Goal: Information Seeking & Learning: Check status

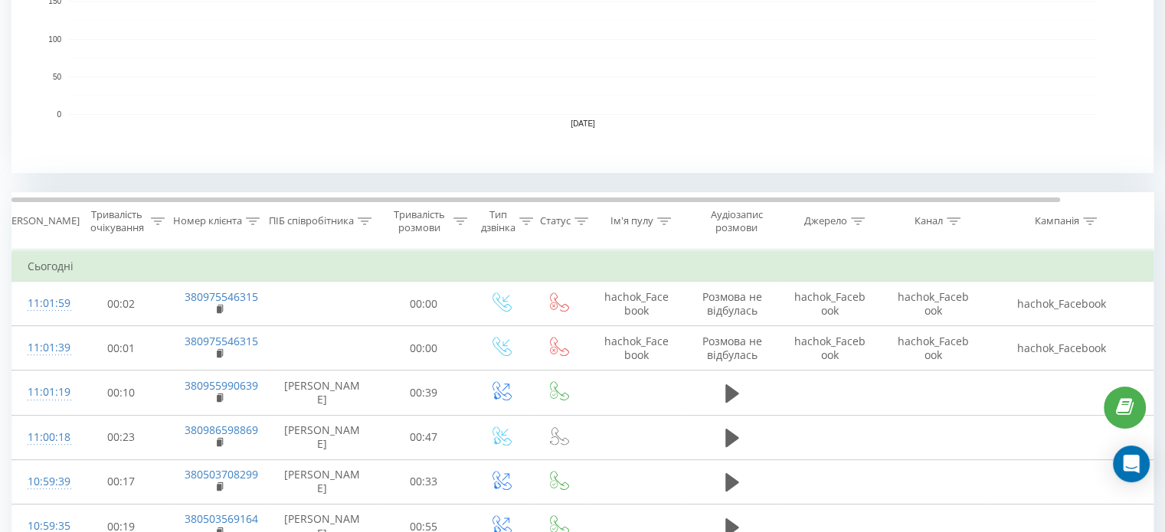
scroll to position [469, 0]
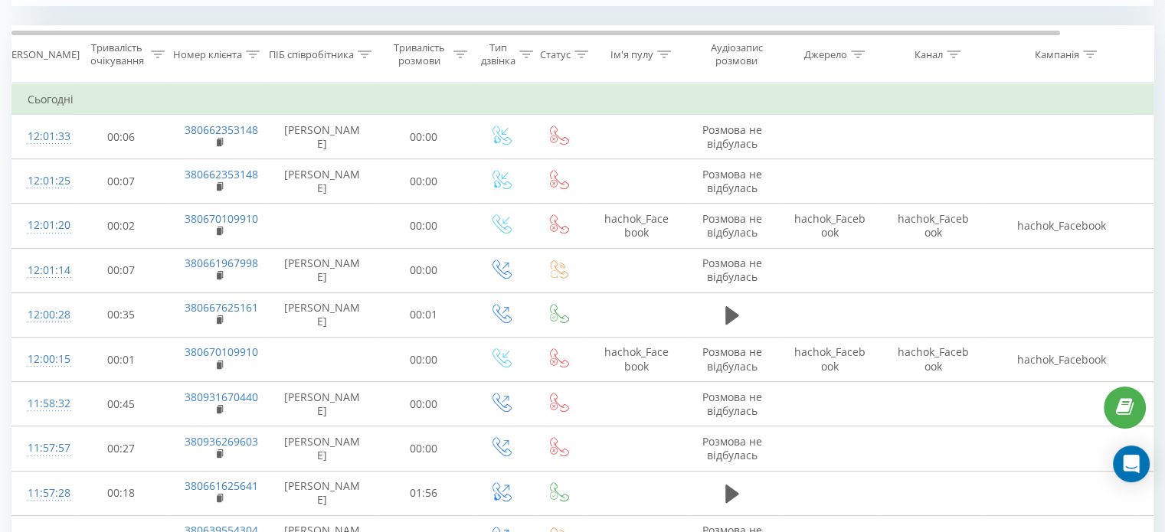
scroll to position [648, 0]
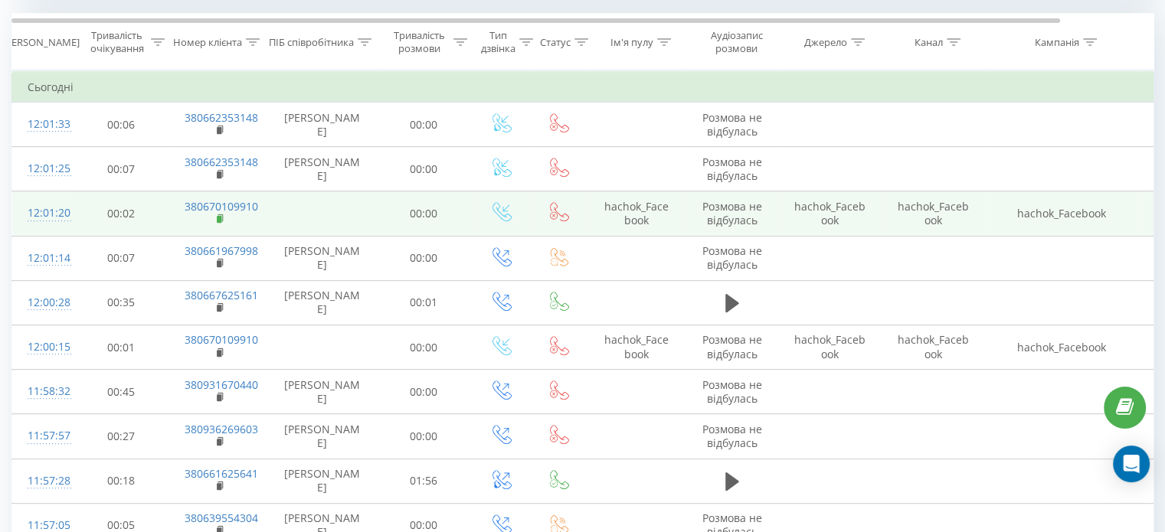
click at [217, 217] on rect at bounding box center [219, 219] width 5 height 7
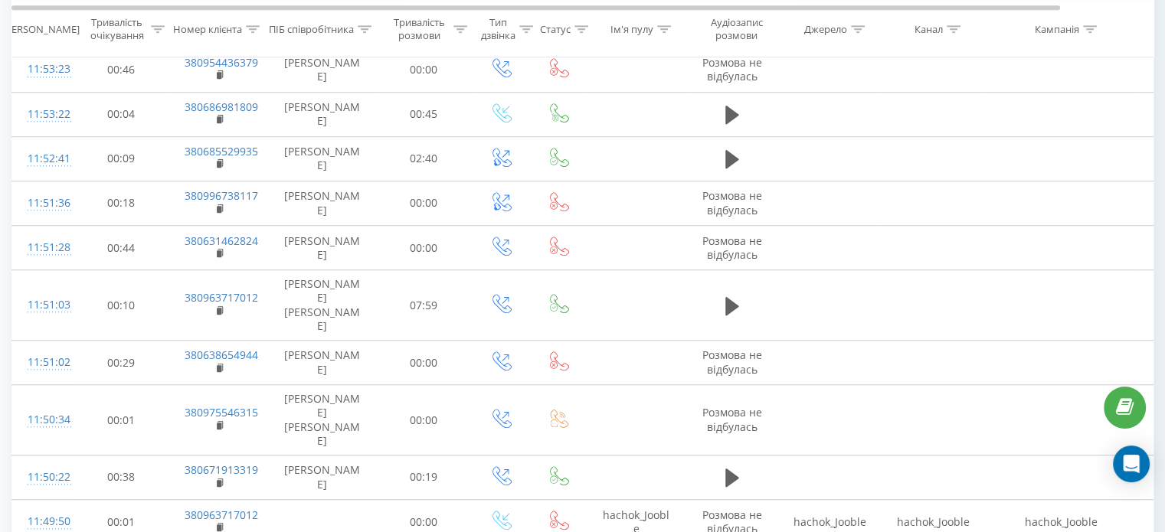
scroll to position [1385, 0]
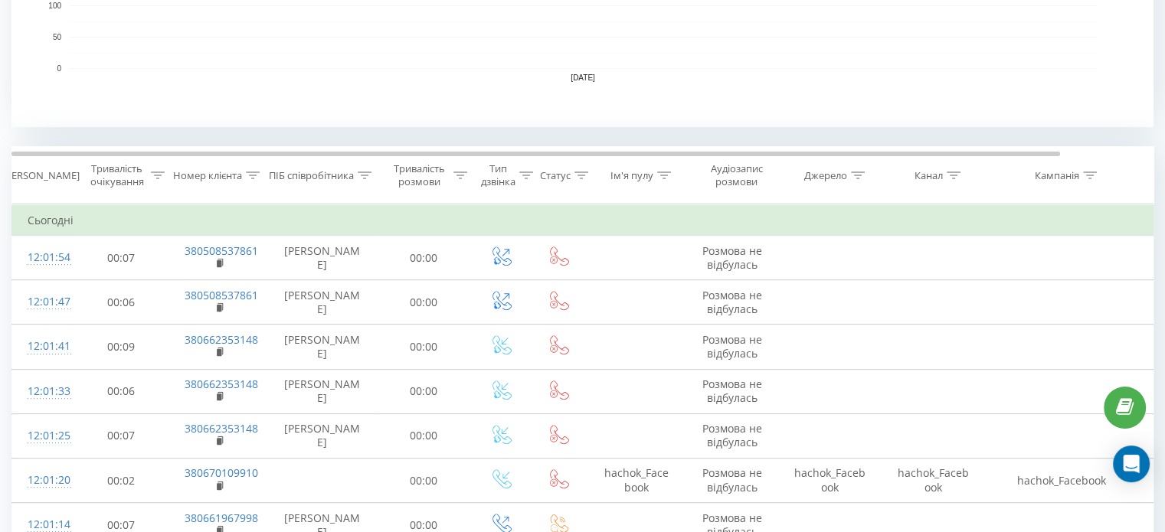
scroll to position [561, 0]
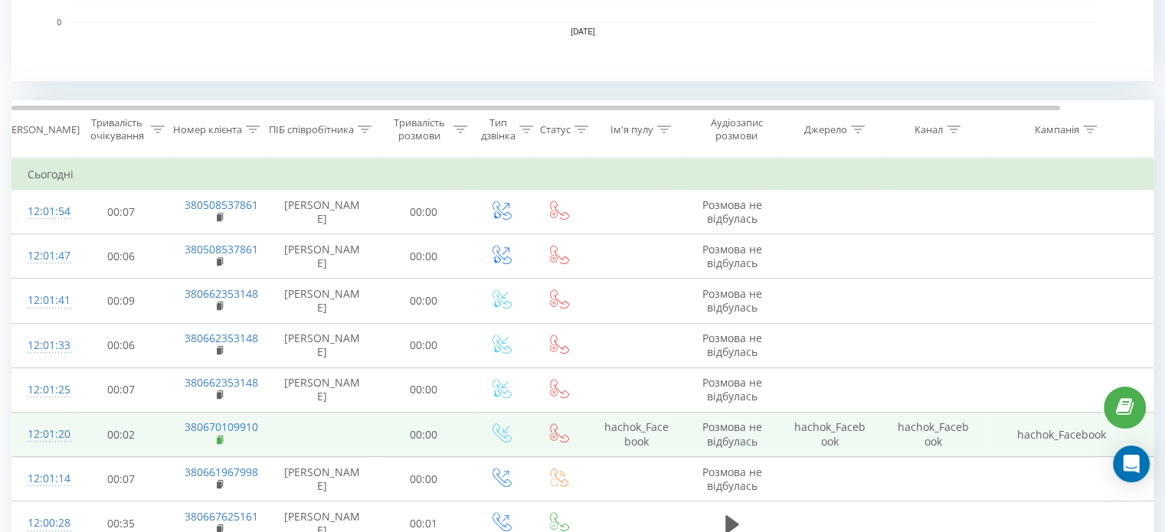
click at [218, 437] on rect at bounding box center [219, 440] width 5 height 7
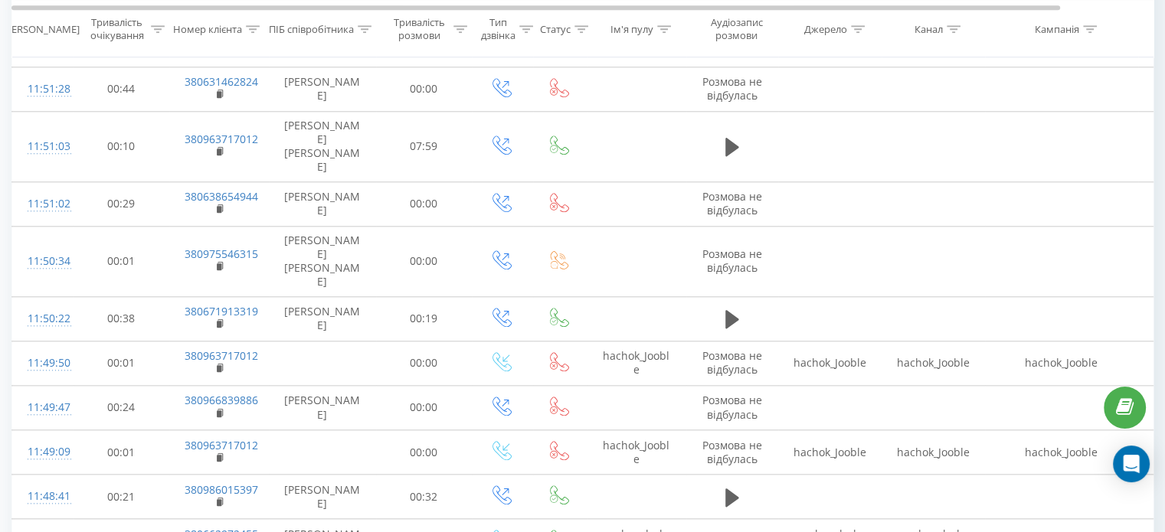
scroll to position [1542, 0]
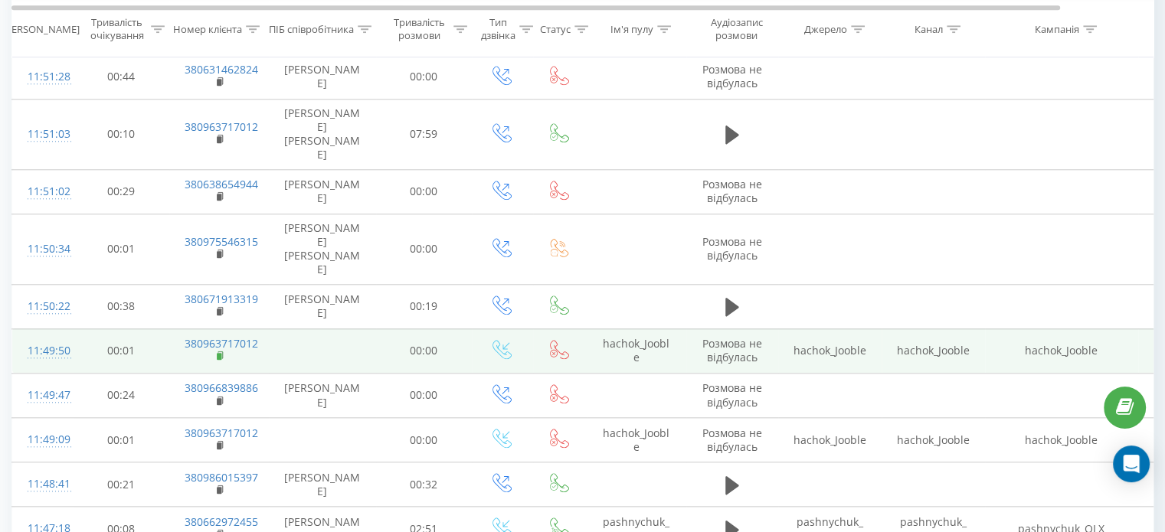
click at [220, 353] on rect at bounding box center [219, 356] width 5 height 7
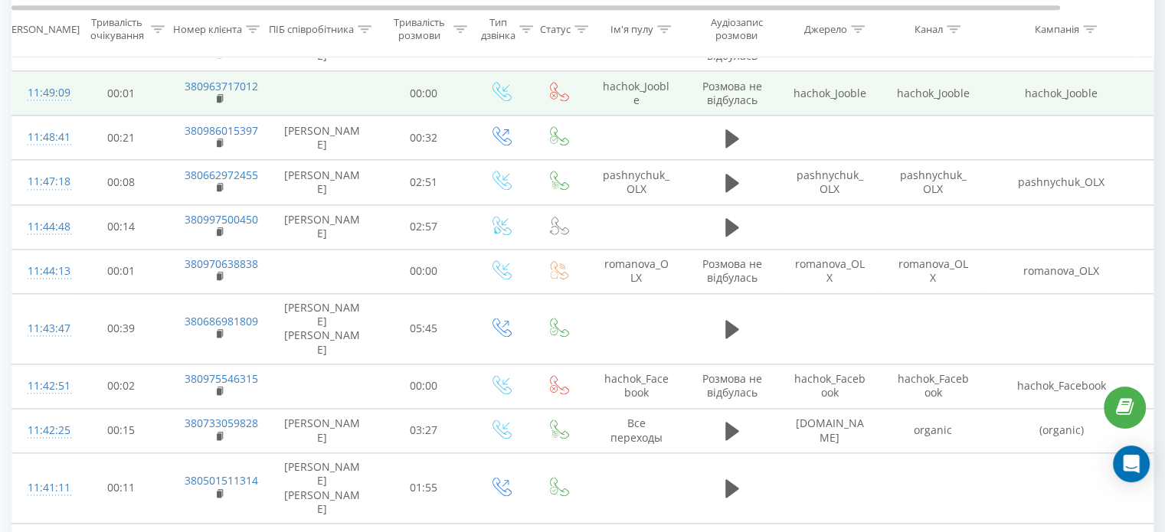
scroll to position [1892, 0]
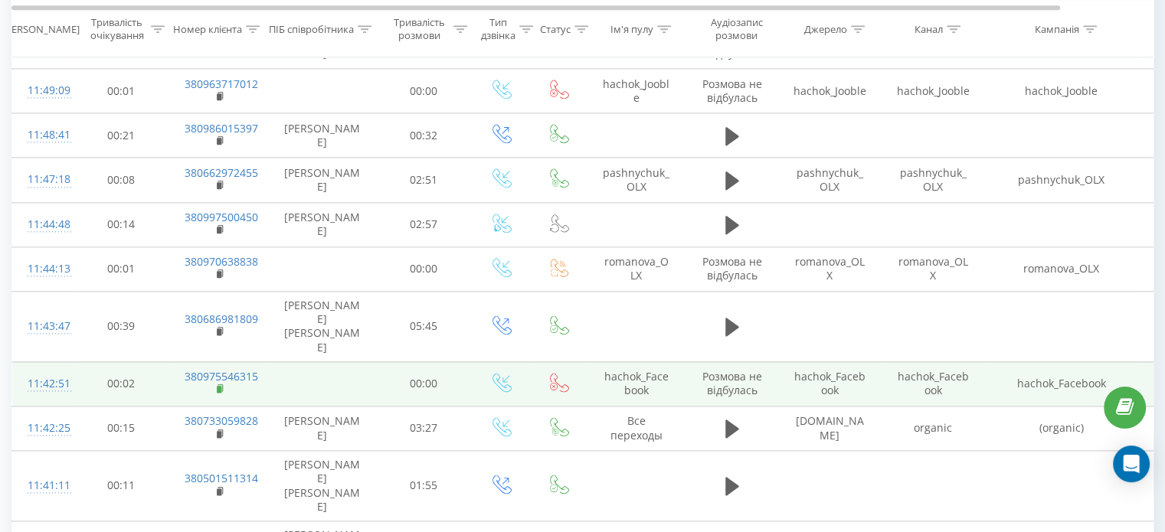
click at [217, 384] on icon at bounding box center [219, 387] width 5 height 7
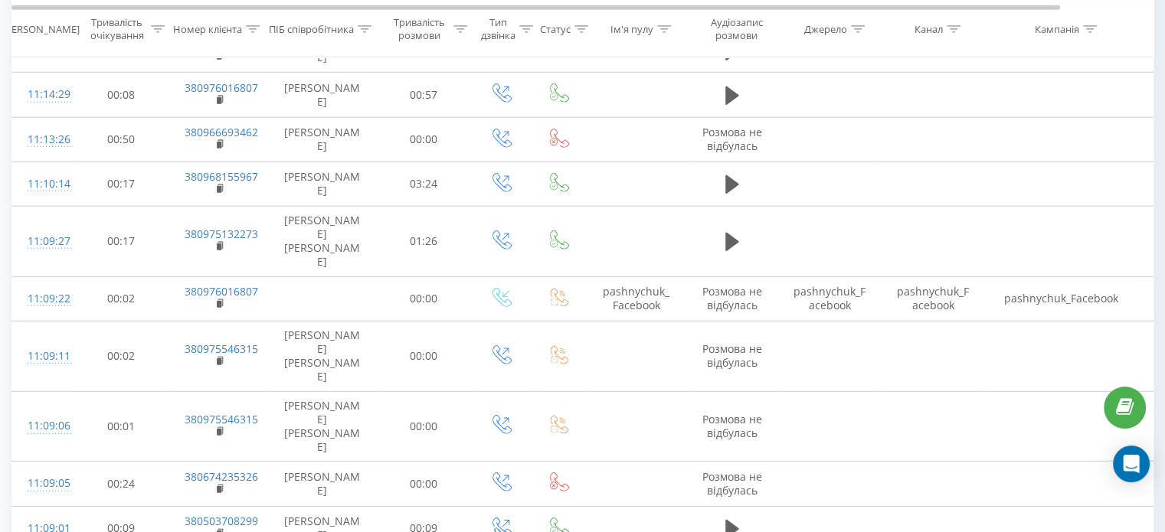
scroll to position [4270, 0]
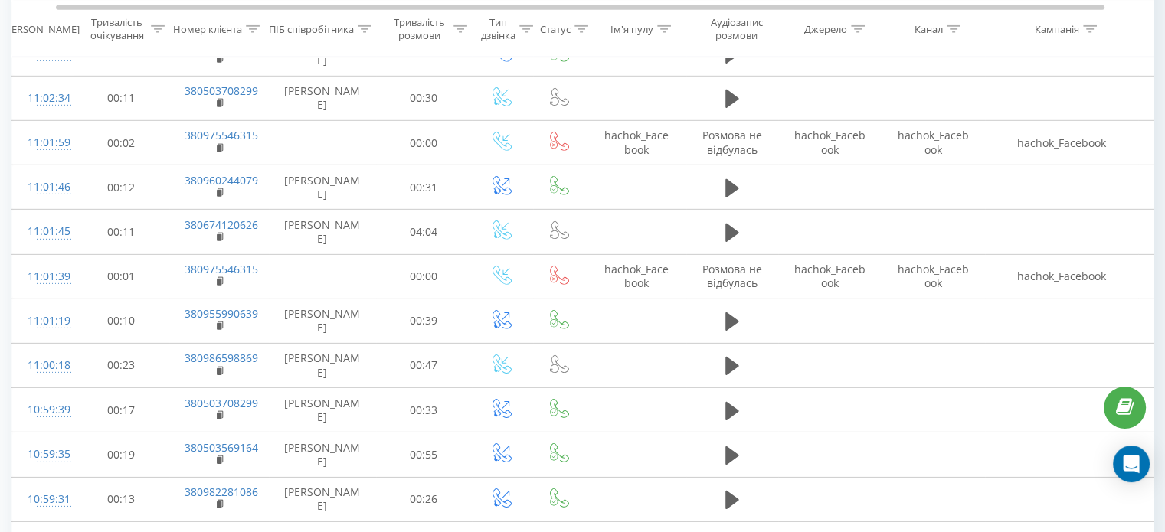
scroll to position [4763, 0]
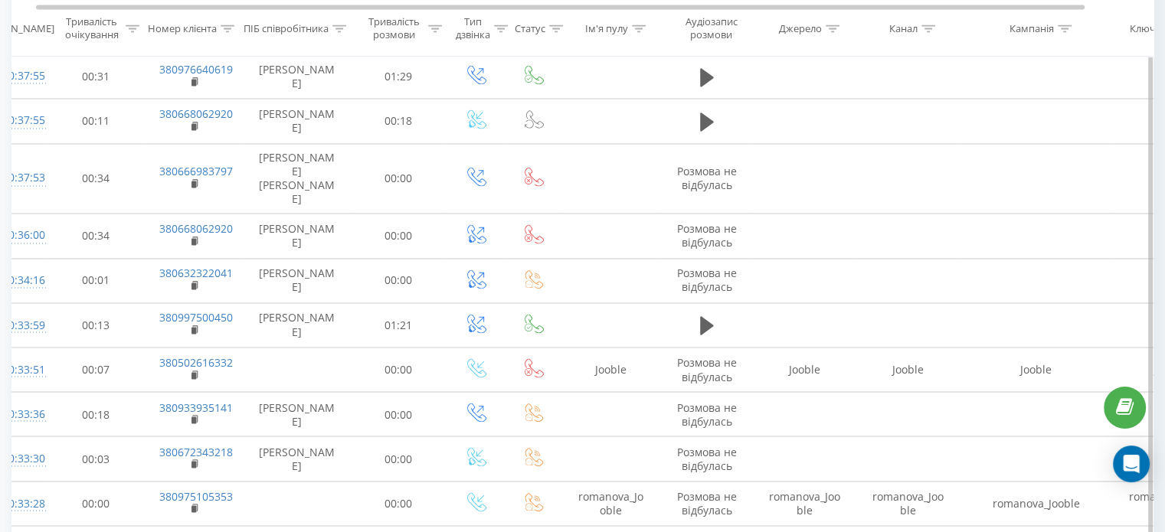
scroll to position [2592, 0]
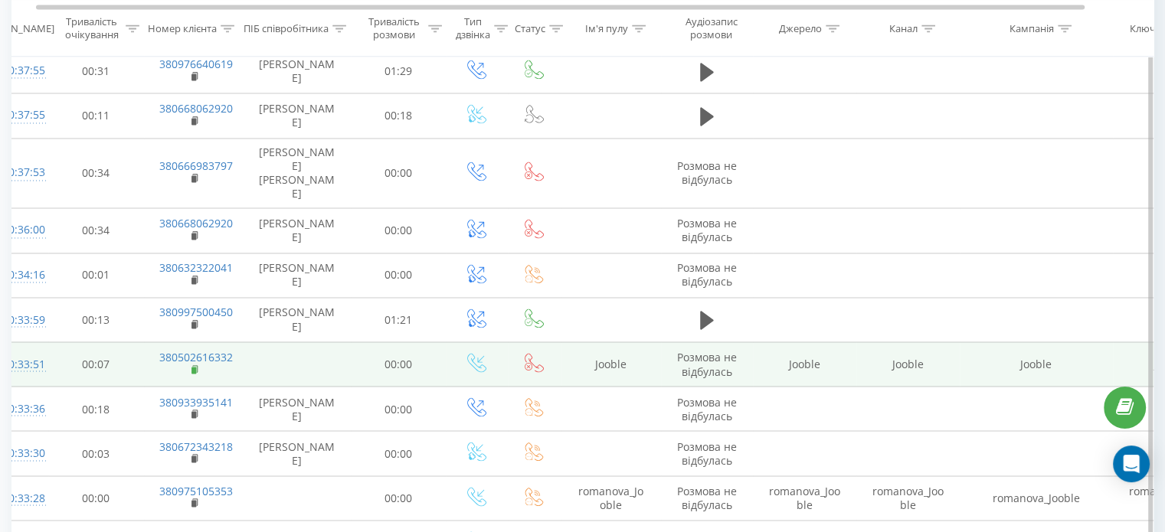
click at [194, 367] on rect at bounding box center [193, 370] width 5 height 7
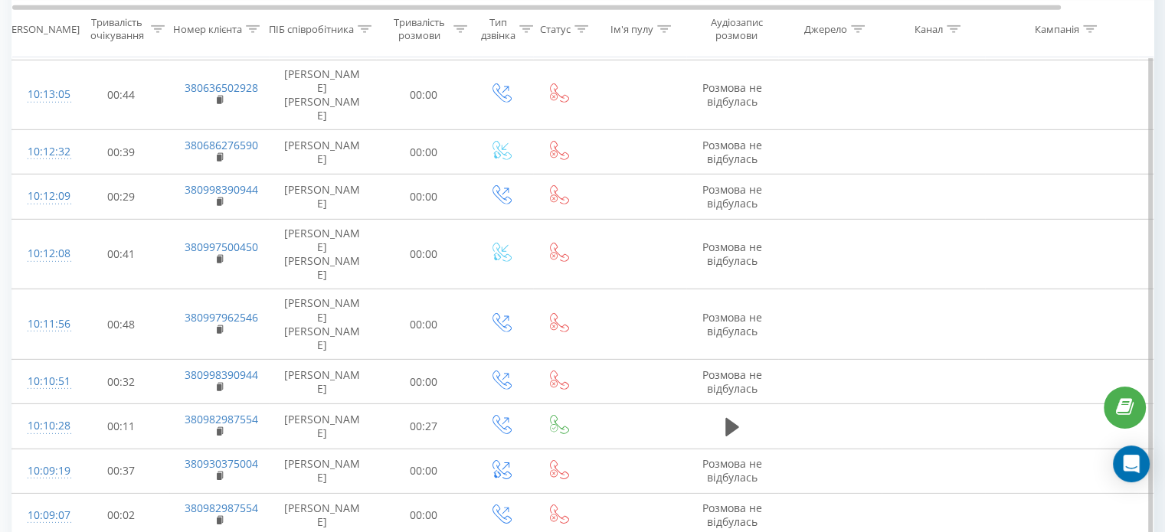
scroll to position [4727, 0]
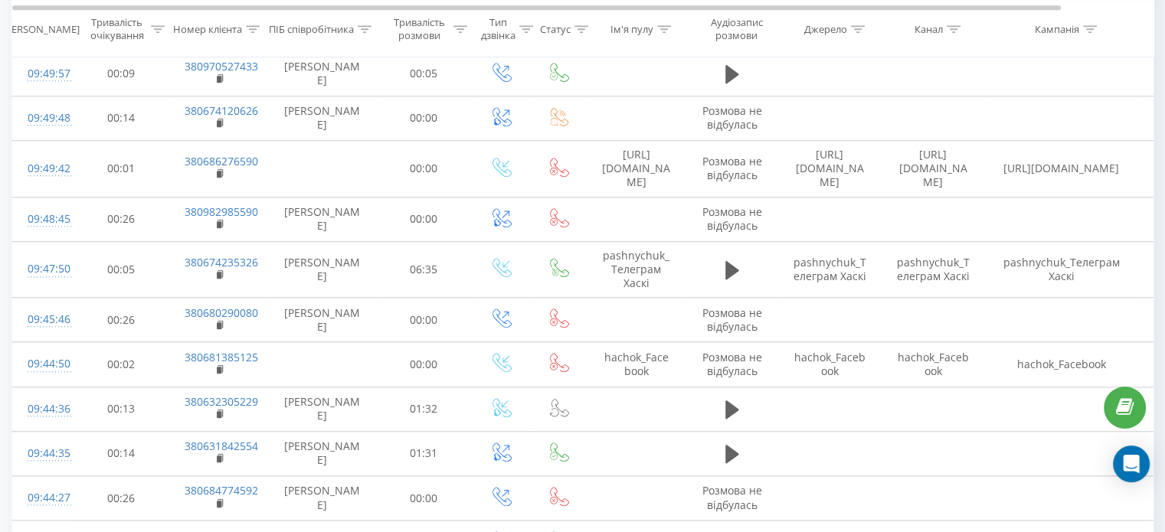
scroll to position [1403, 0]
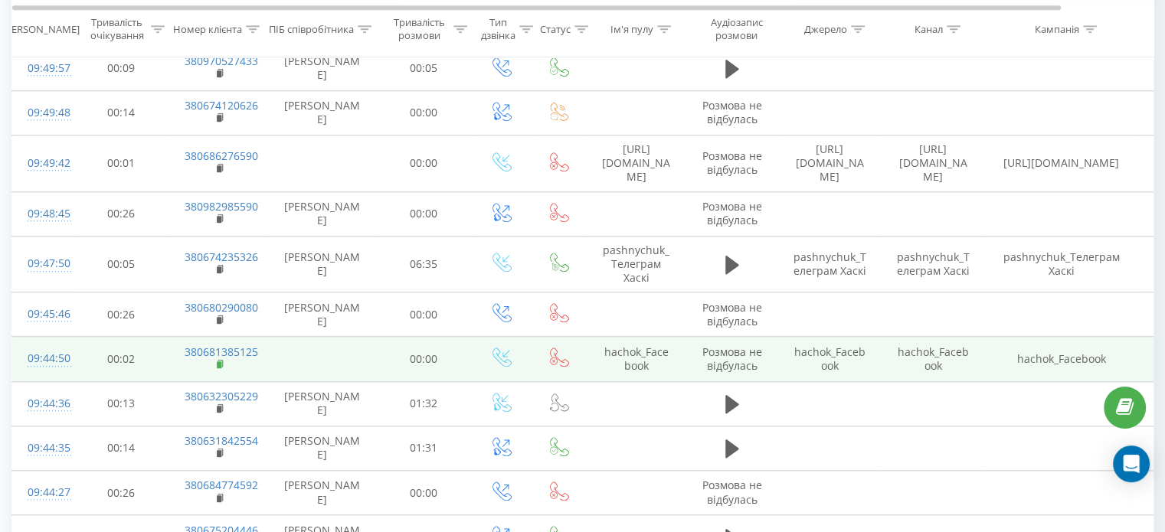
click at [217, 361] on rect at bounding box center [219, 364] width 5 height 7
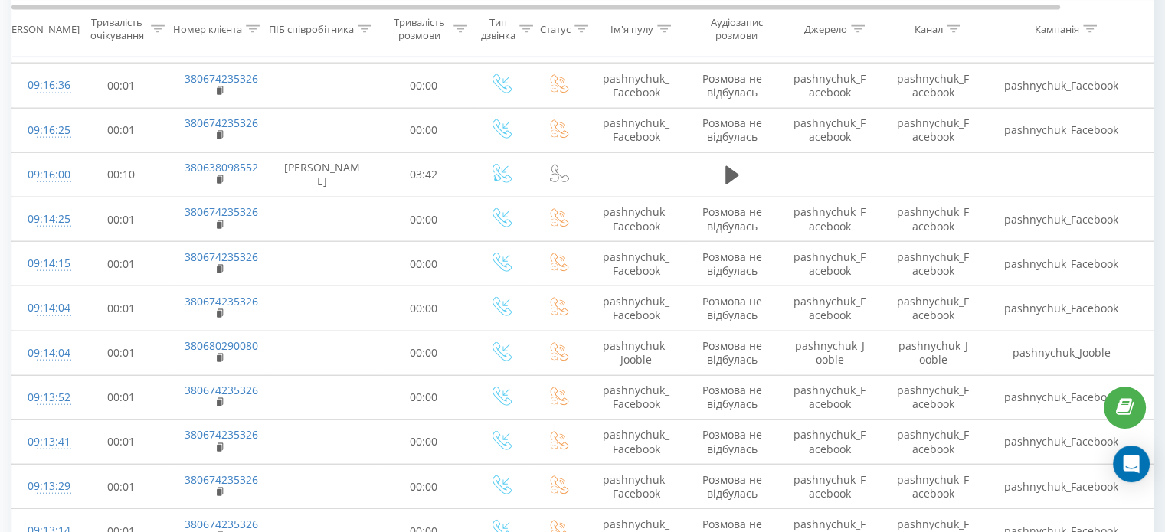
scroll to position [3599, 0]
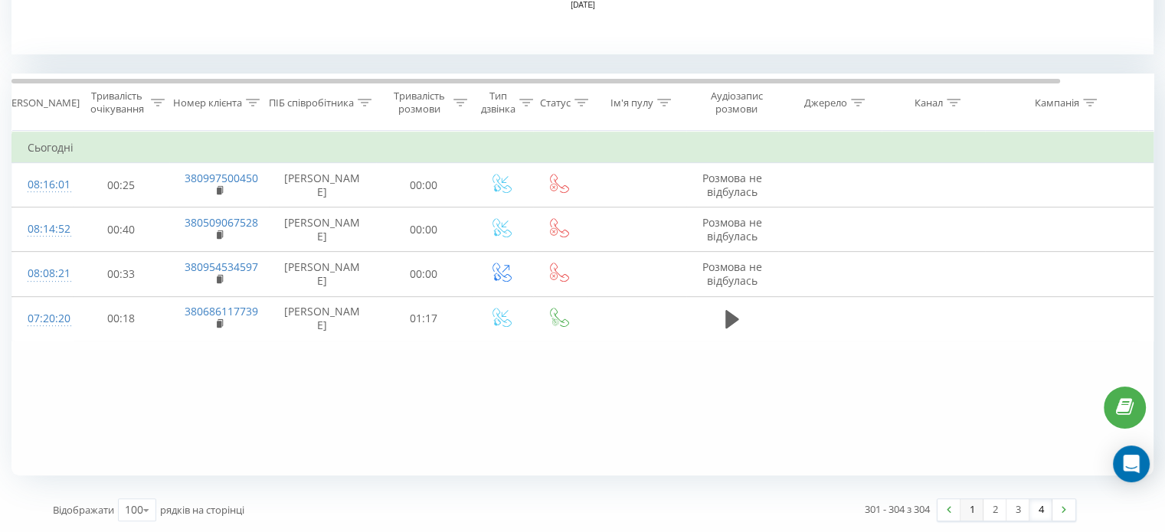
click at [965, 507] on link "1" at bounding box center [971, 509] width 23 height 21
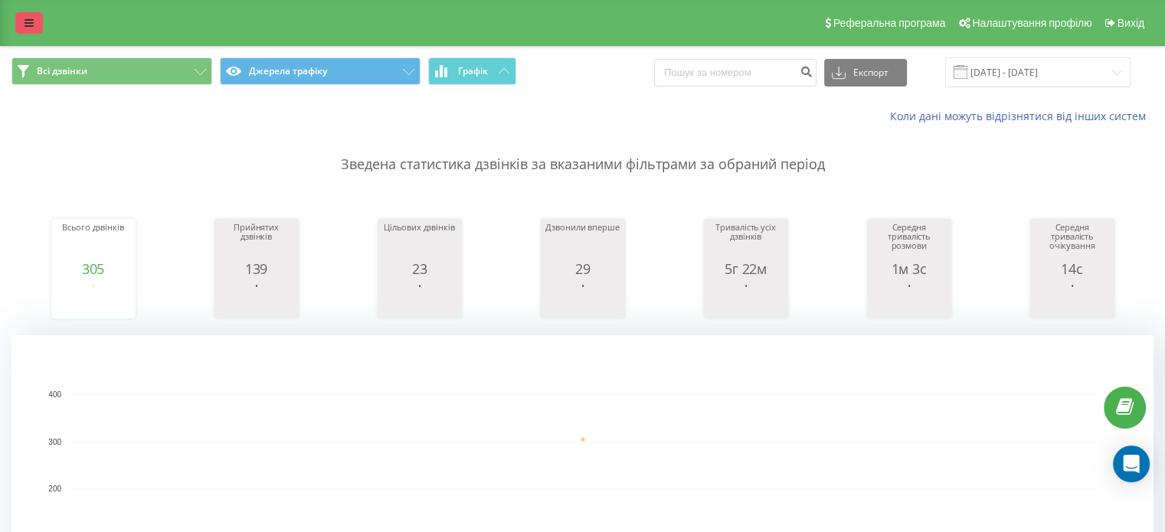
click at [28, 21] on icon at bounding box center [29, 23] width 9 height 11
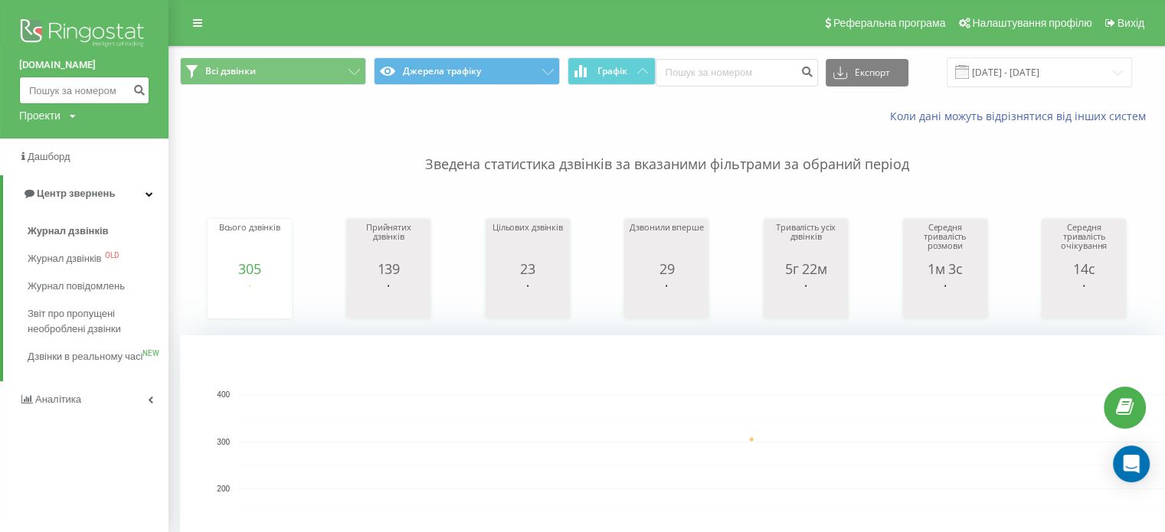
click at [77, 90] on input at bounding box center [84, 91] width 130 height 28
paste input "380975105353"
type input "380975105353"
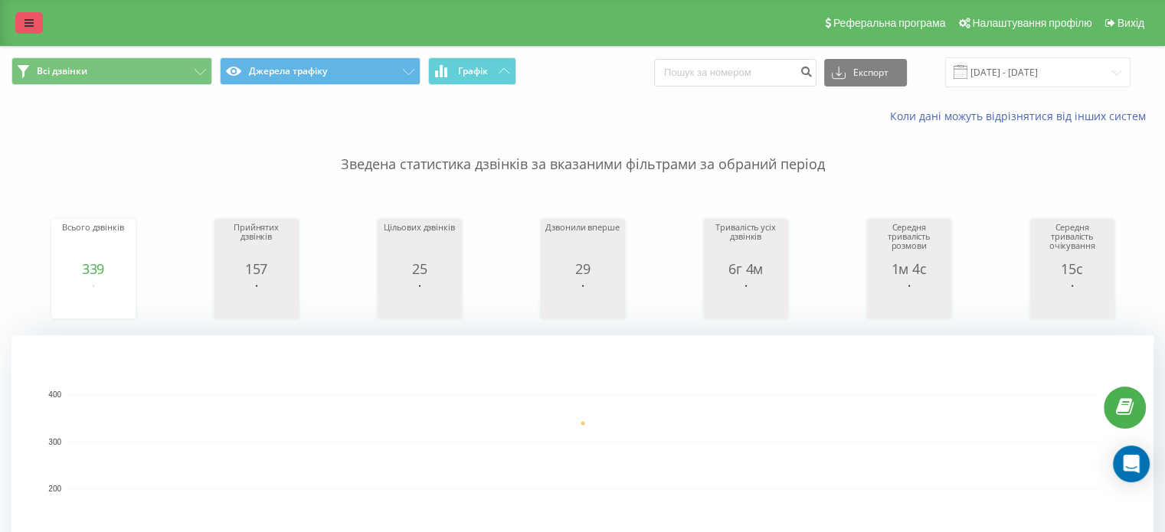
click at [21, 31] on link at bounding box center [29, 22] width 28 height 21
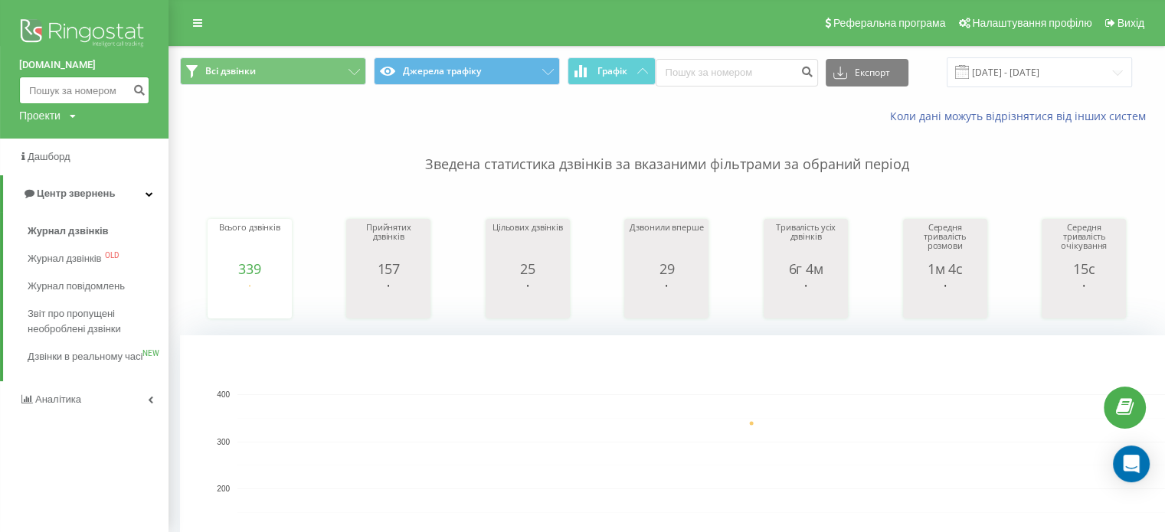
click at [57, 81] on input at bounding box center [84, 91] width 130 height 28
paste input "380968079322"
type input "380968079322"
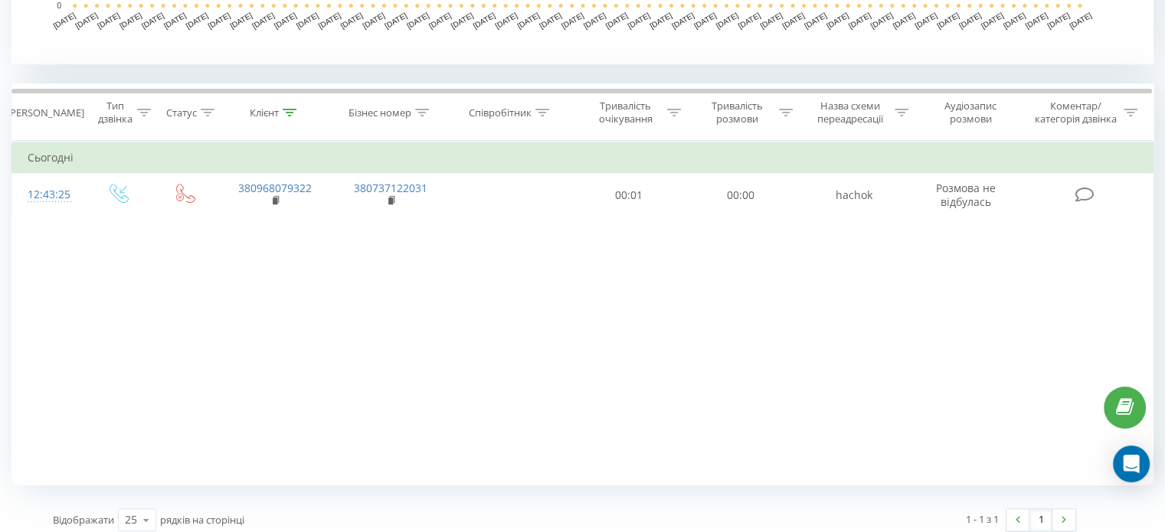
scroll to position [577, 0]
